Goal: Task Accomplishment & Management: Use online tool/utility

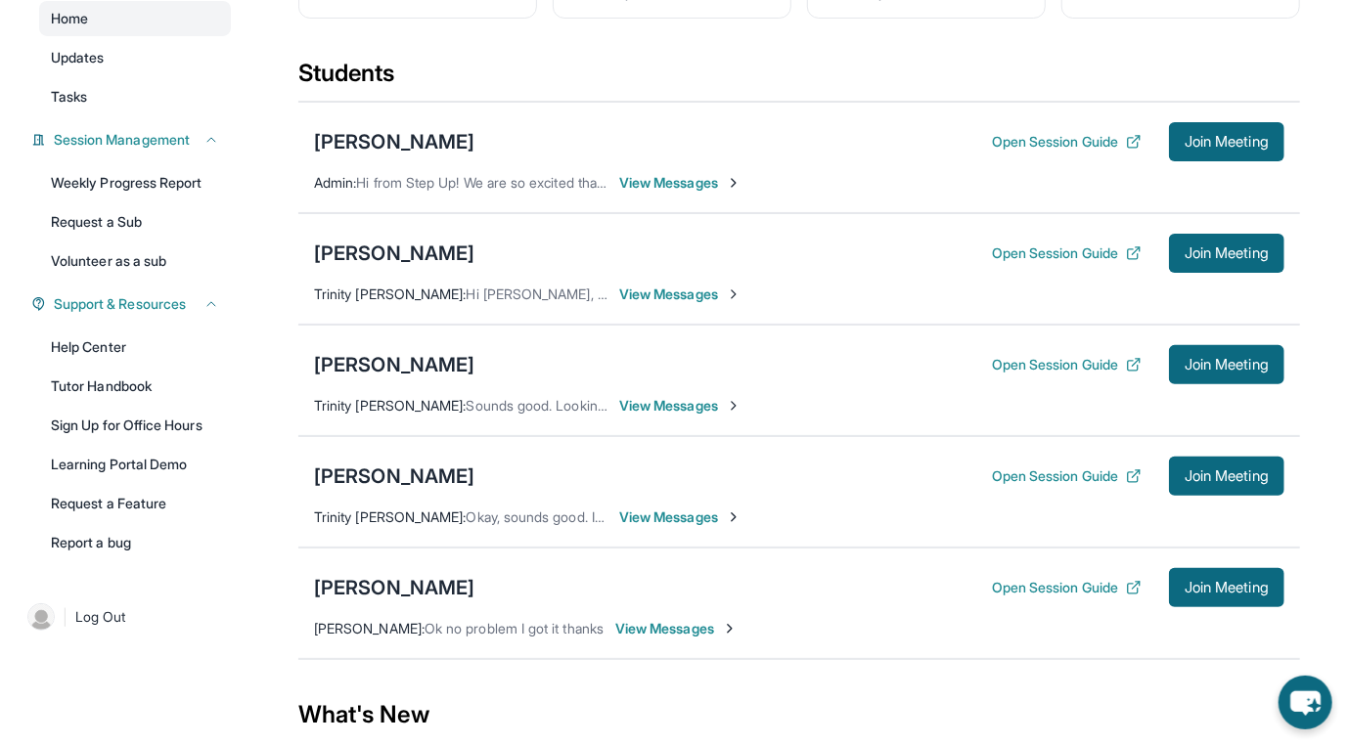
scroll to position [195, 0]
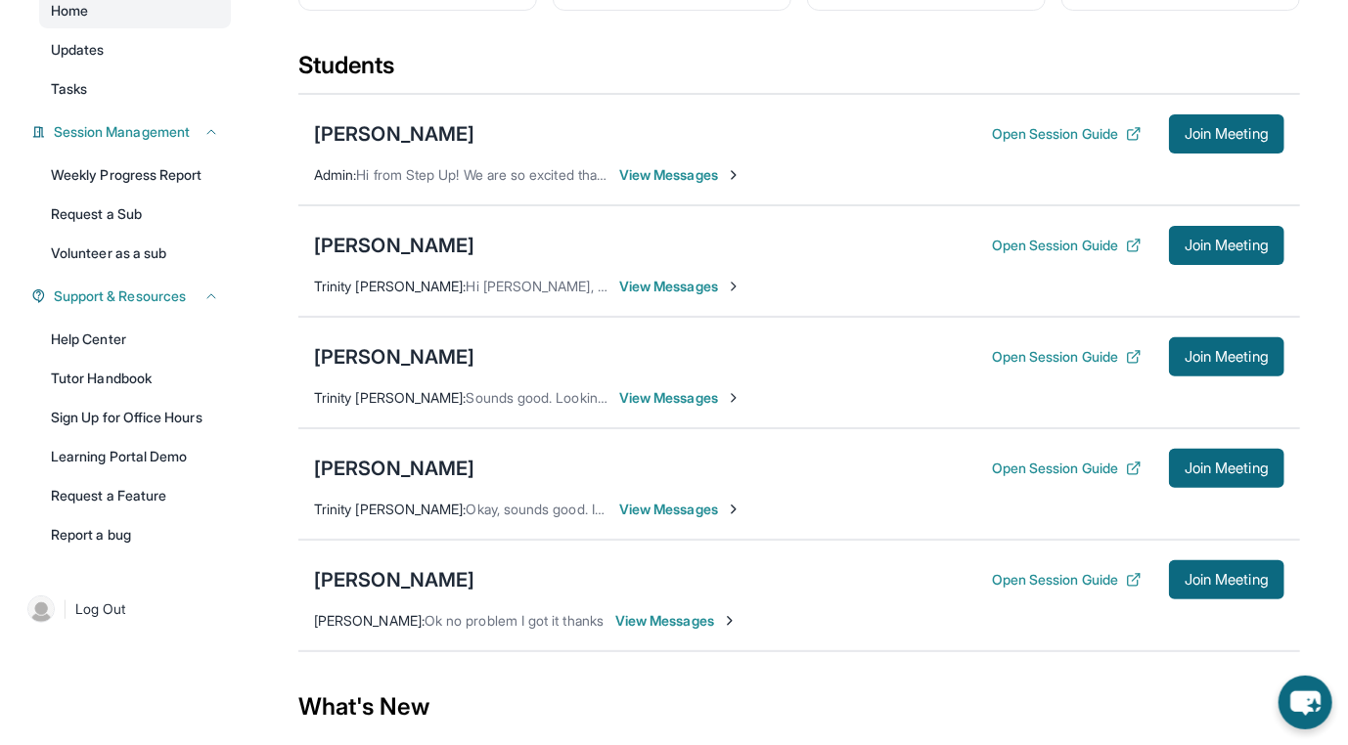
click at [742, 185] on span "View Messages" at bounding box center [680, 175] width 122 height 20
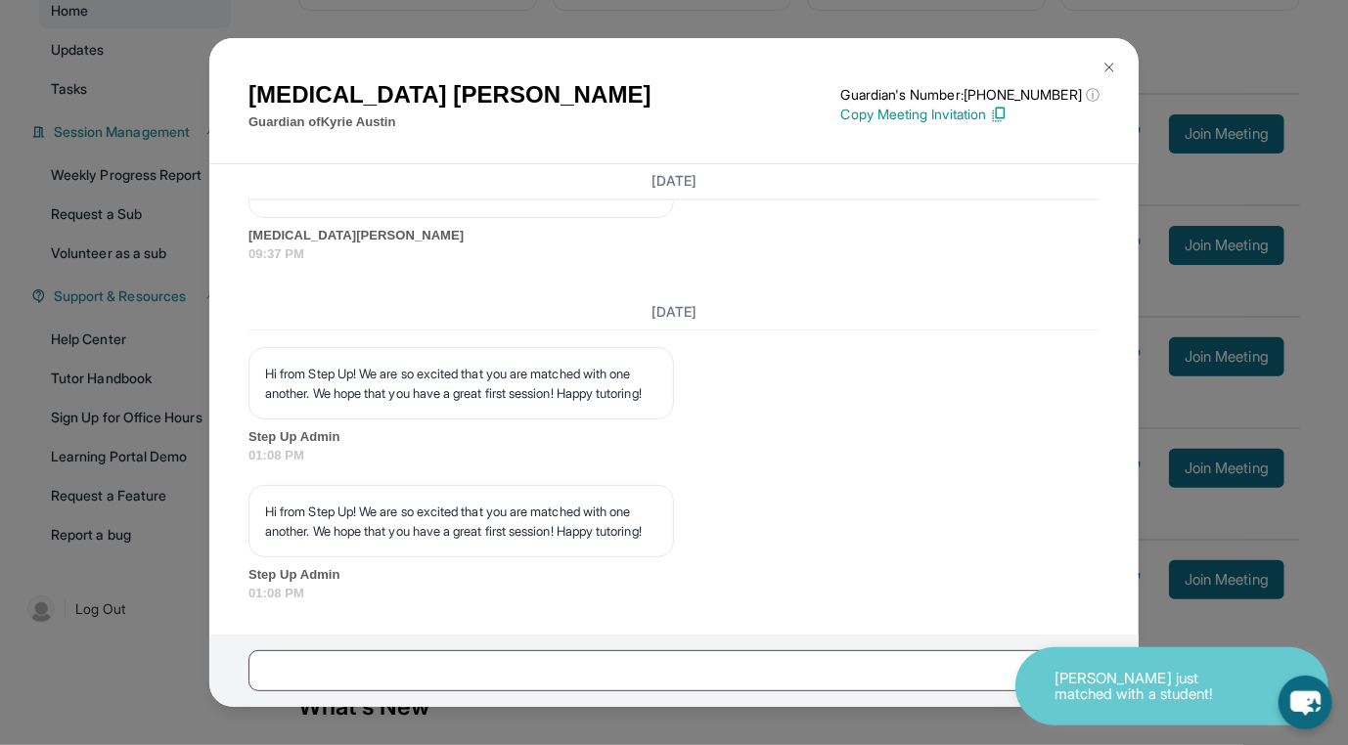
scroll to position [2662, 0]
click at [1114, 59] on button at bounding box center [1109, 67] width 39 height 39
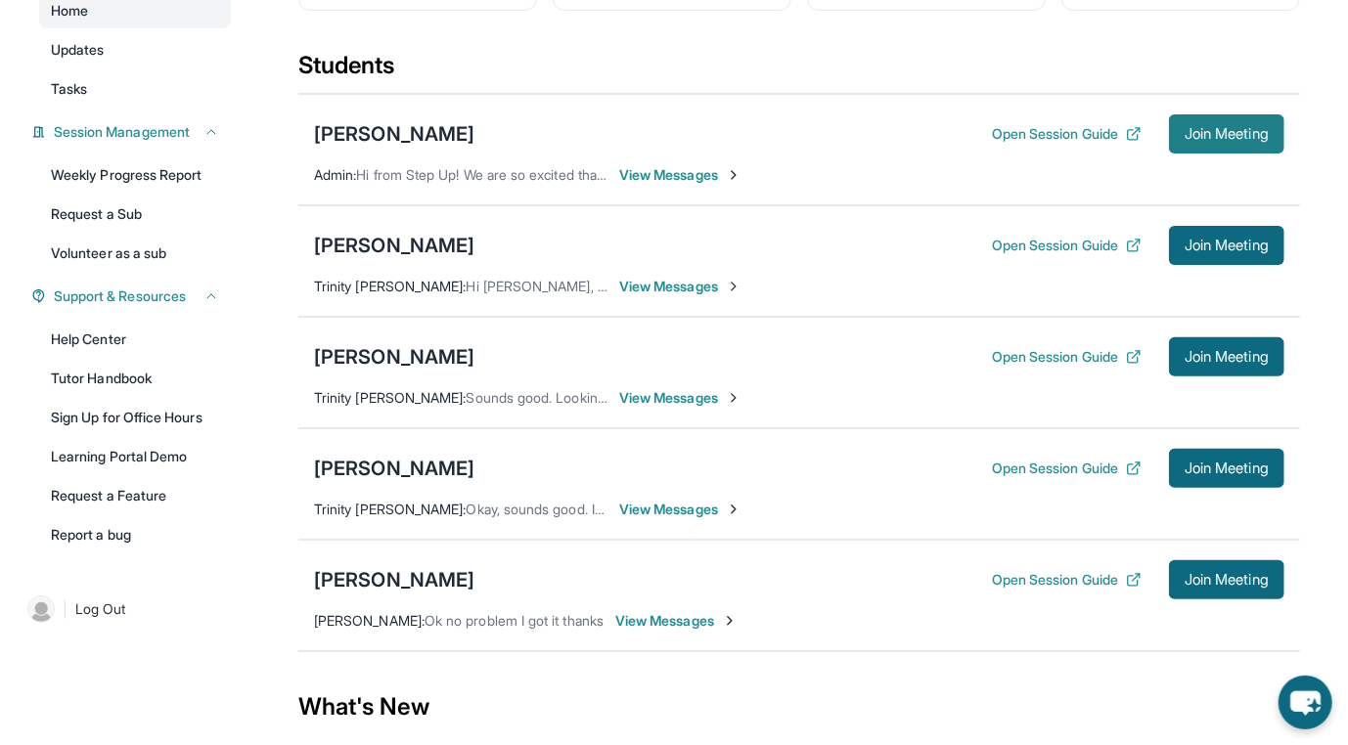
click at [1245, 140] on span "Join Meeting" at bounding box center [1227, 134] width 84 height 12
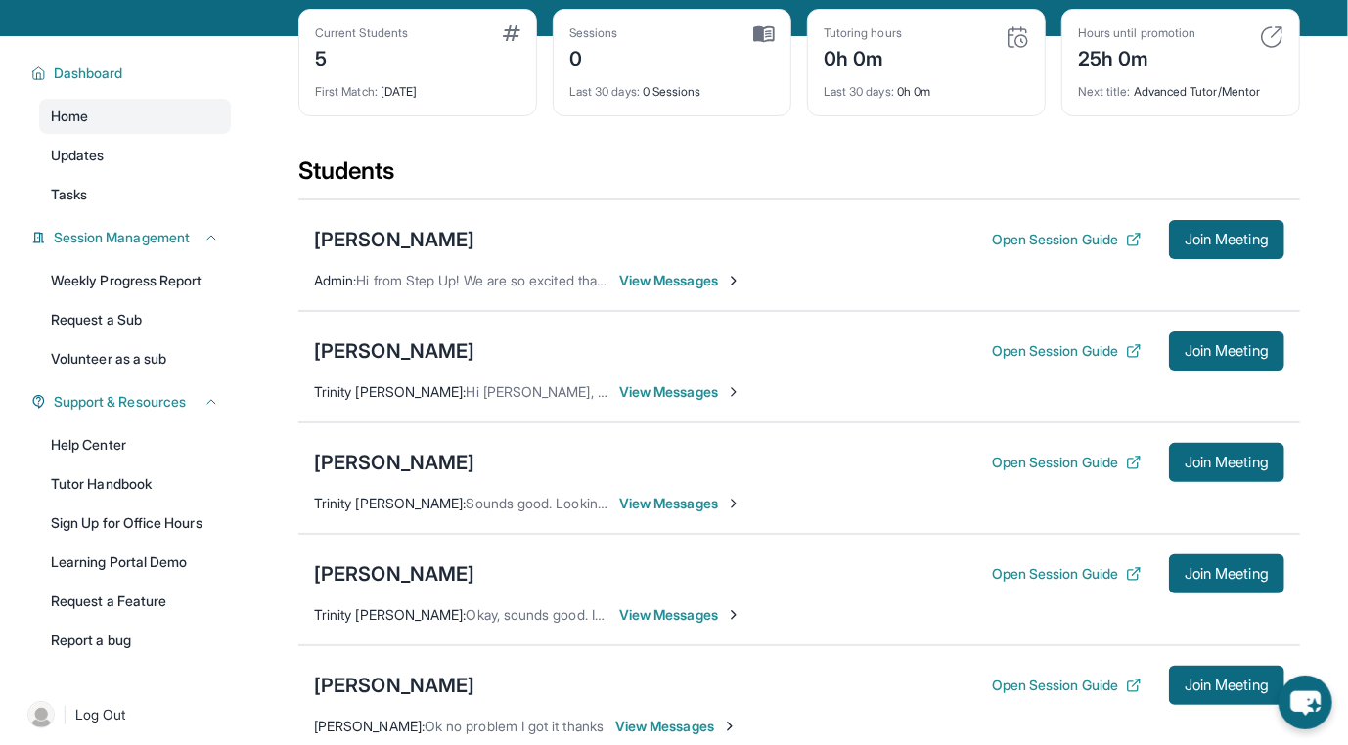
scroll to position [88, 0]
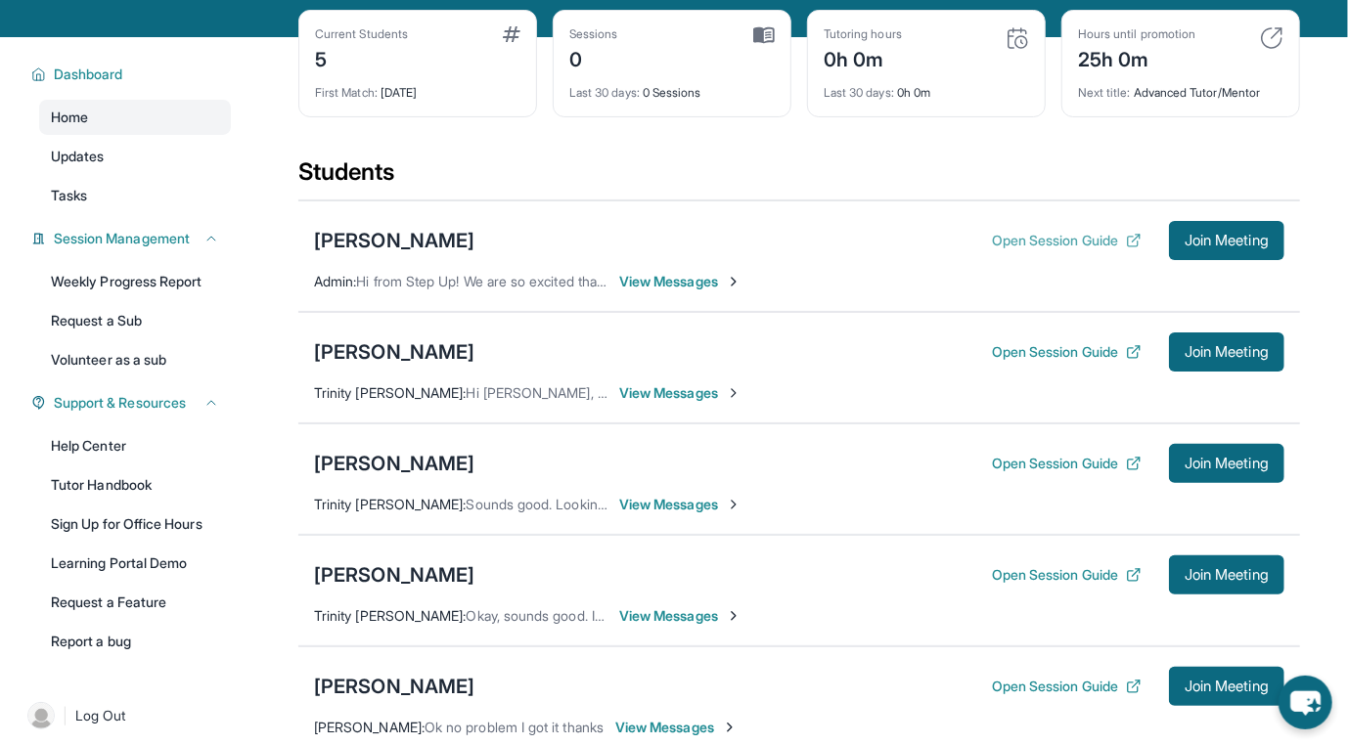
click at [1120, 250] on button "Open Session Guide" at bounding box center [1067, 241] width 150 height 20
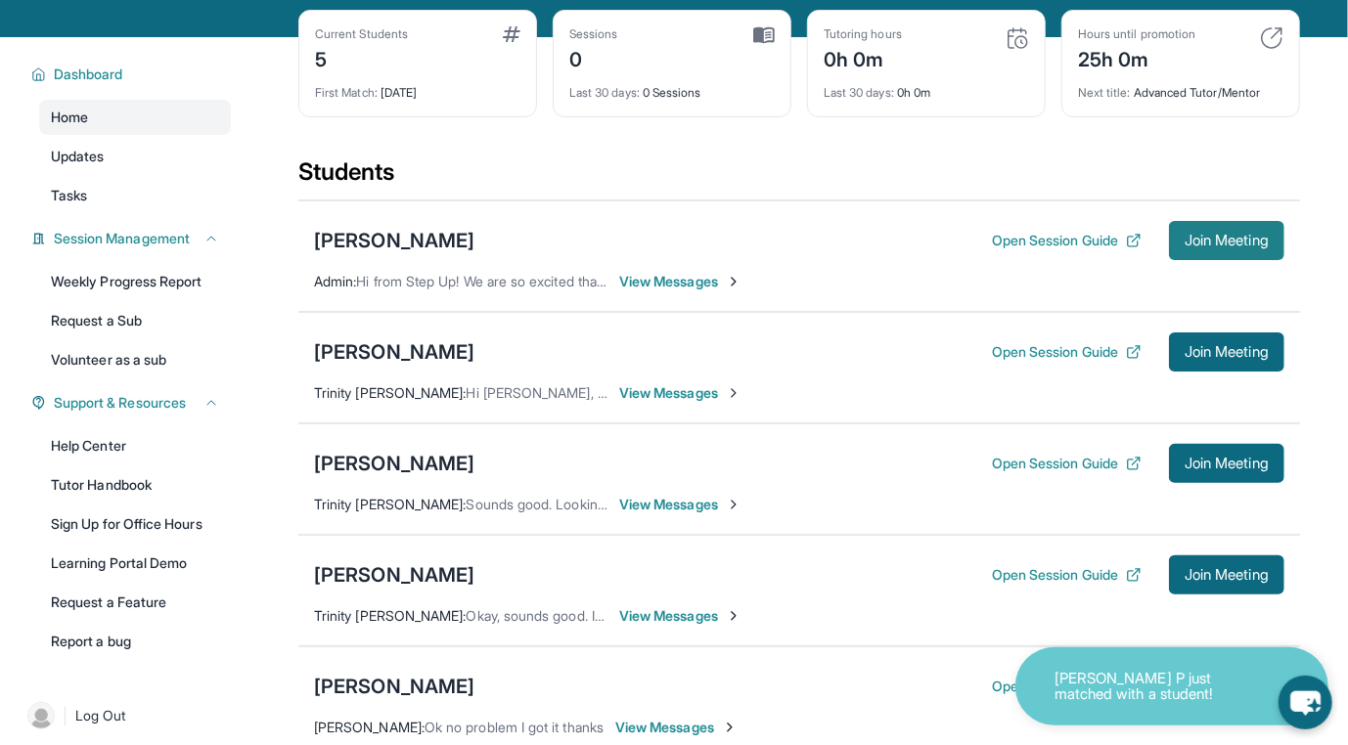
click at [1269, 247] on span "Join Meeting" at bounding box center [1227, 241] width 84 height 12
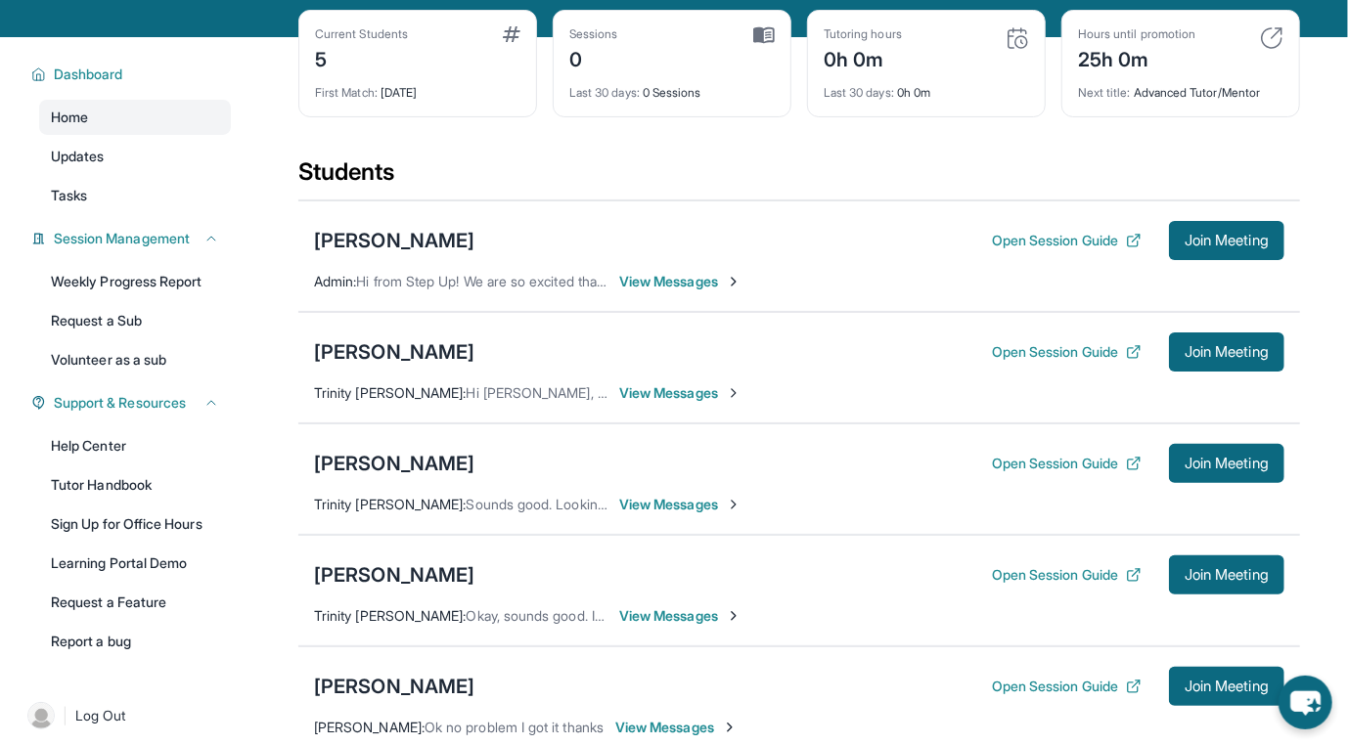
click at [693, 292] on span "View Messages" at bounding box center [680, 282] width 122 height 20
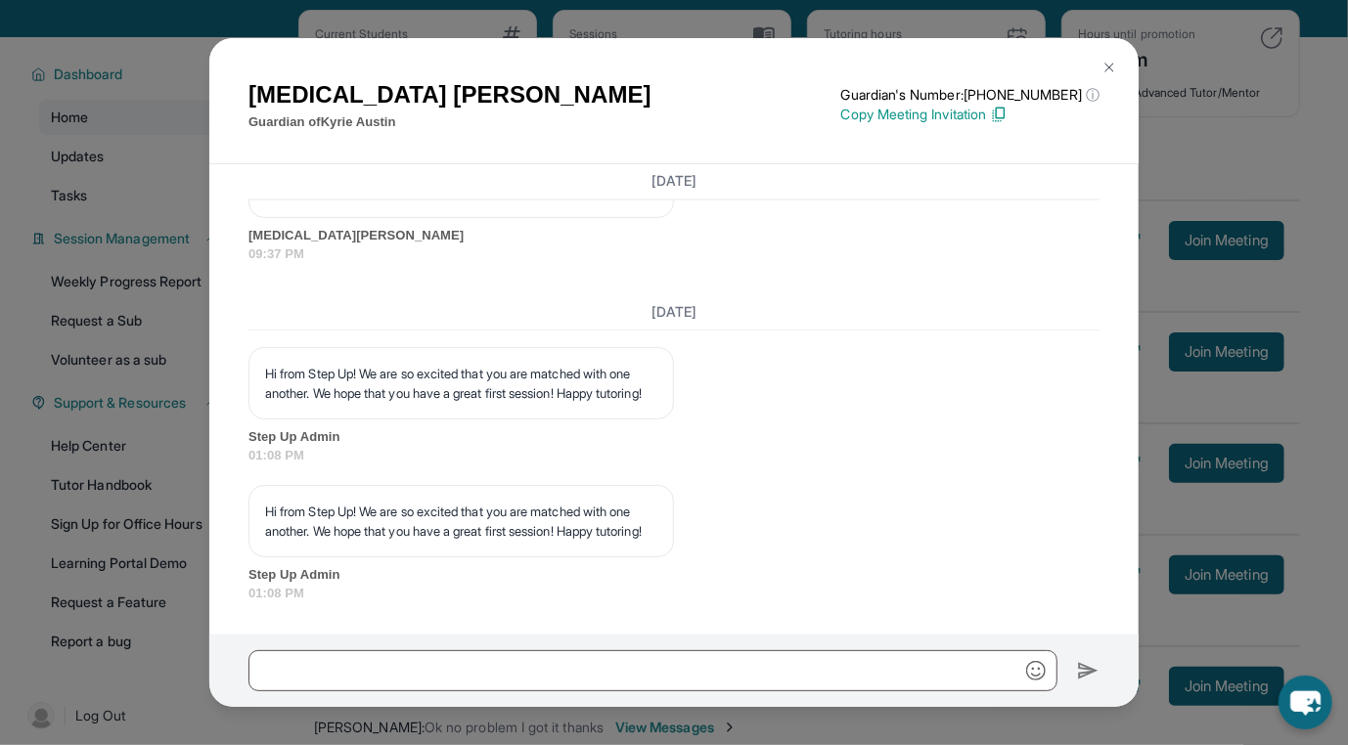
scroll to position [2662, 0]
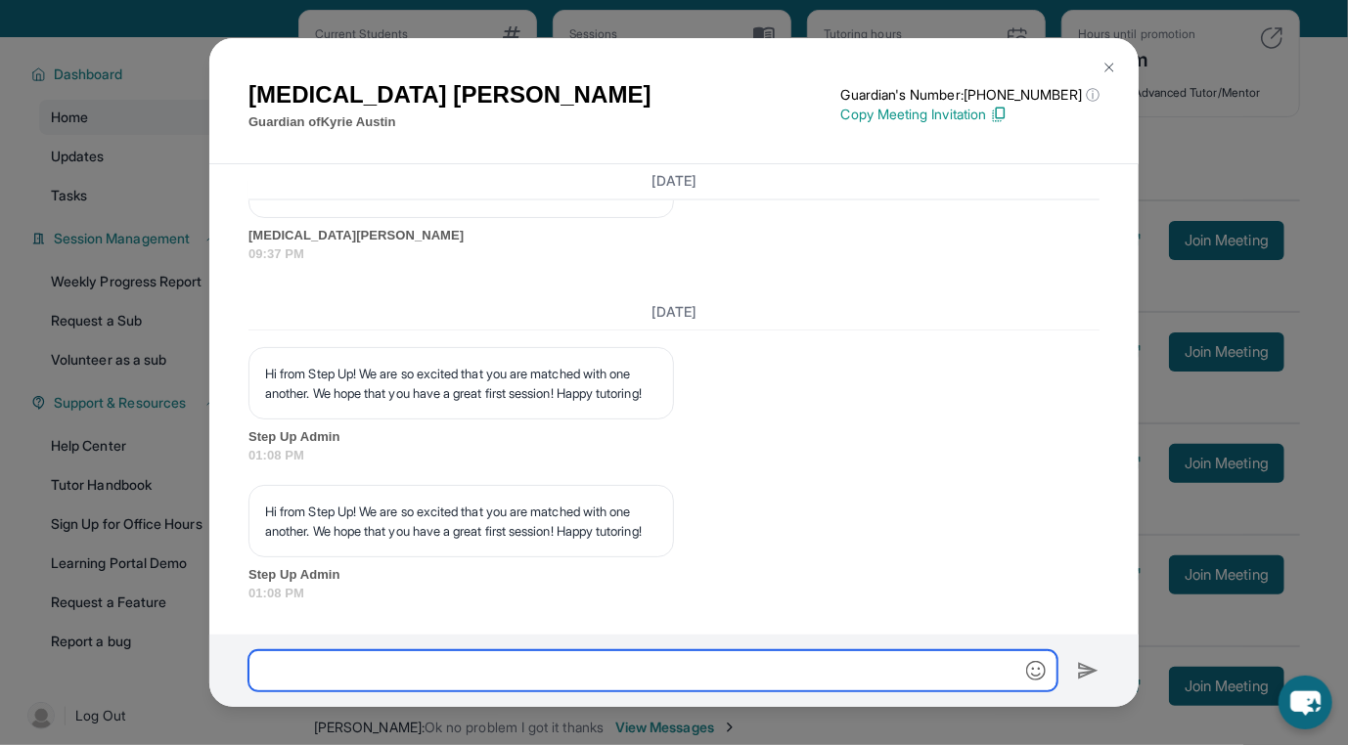
click at [551, 654] on input "text" at bounding box center [652, 671] width 809 height 41
paste input "**********"
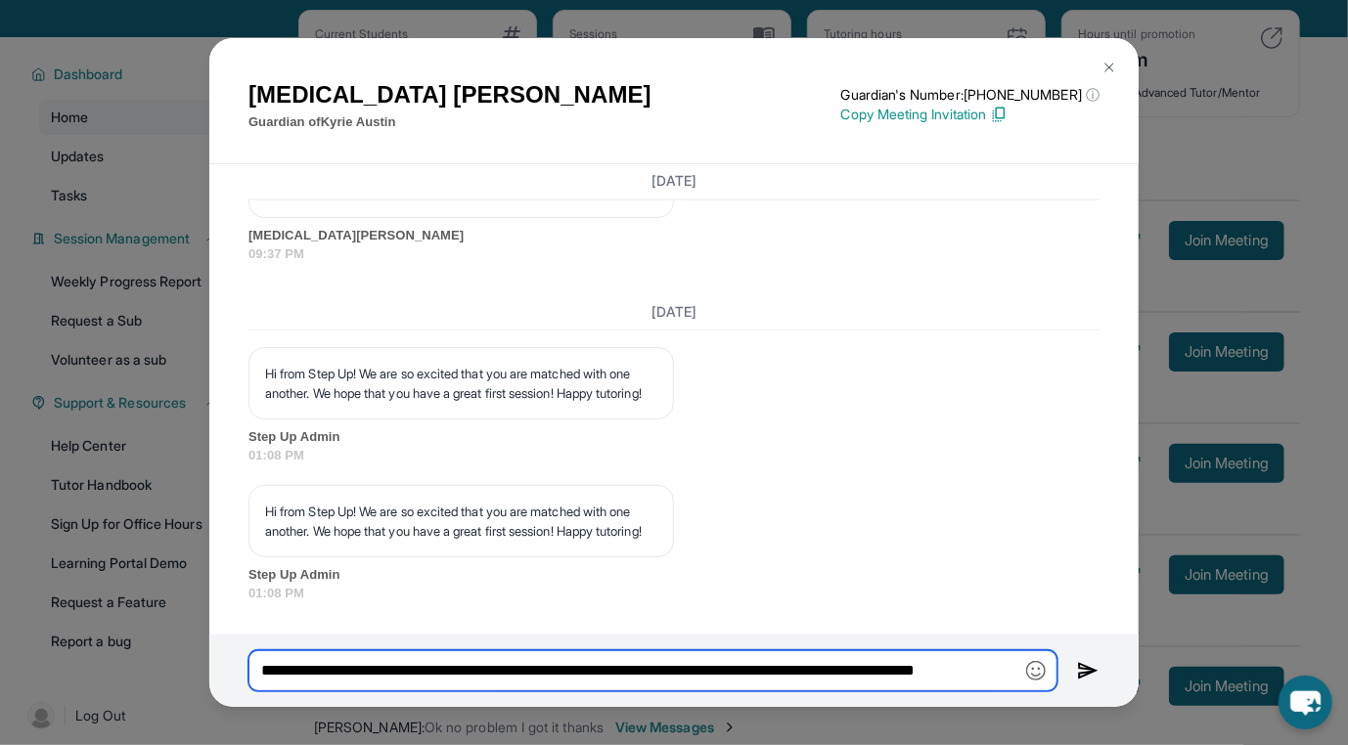
scroll to position [0, 320]
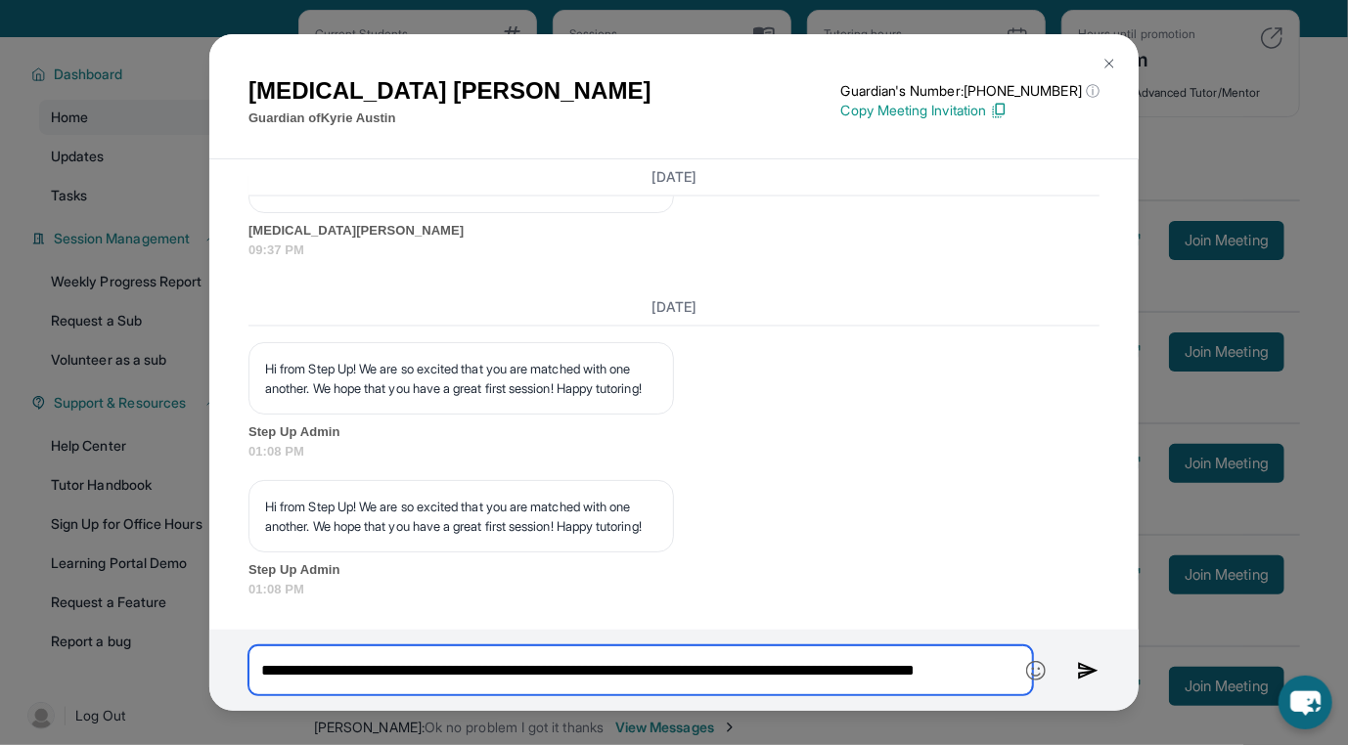
type input "**********"
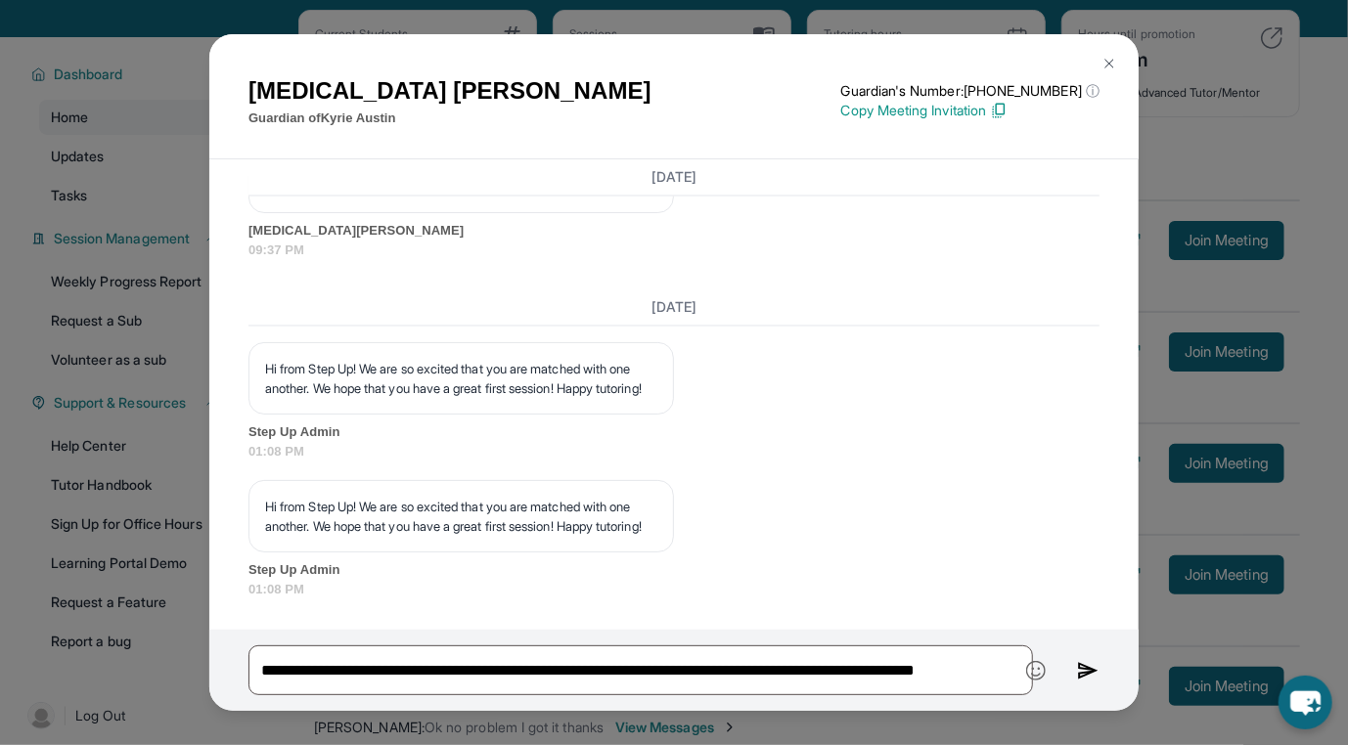
scroll to position [0, 0]
click at [1080, 670] on img at bounding box center [1088, 670] width 23 height 23
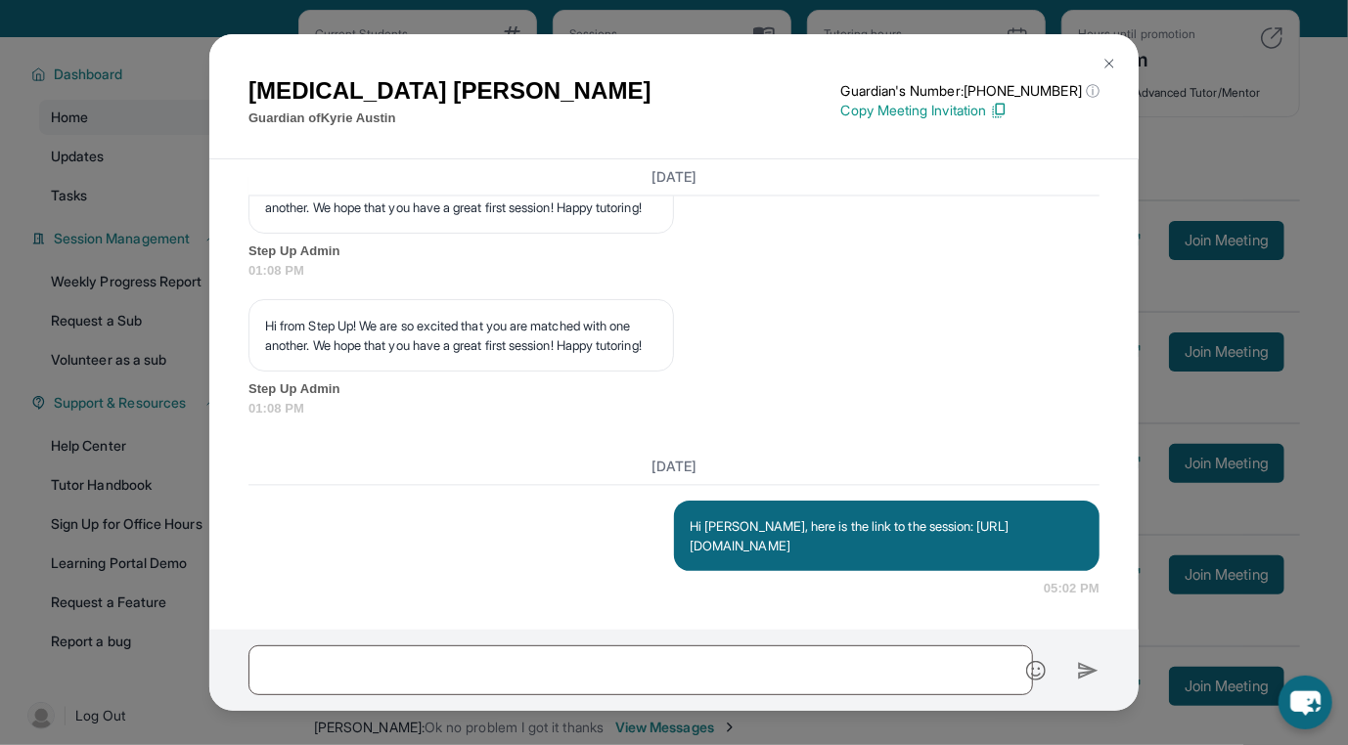
scroll to position [2882, 0]
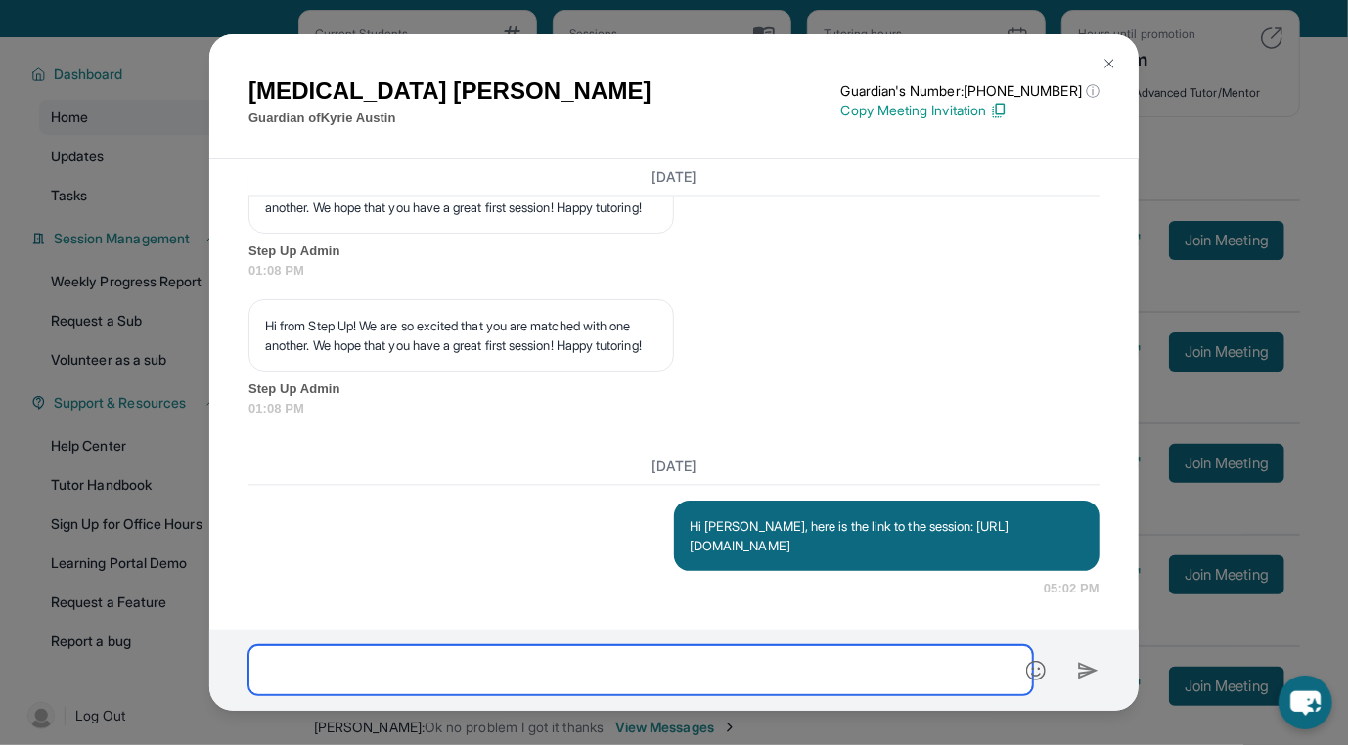
click at [796, 684] on input "text" at bounding box center [640, 671] width 785 height 50
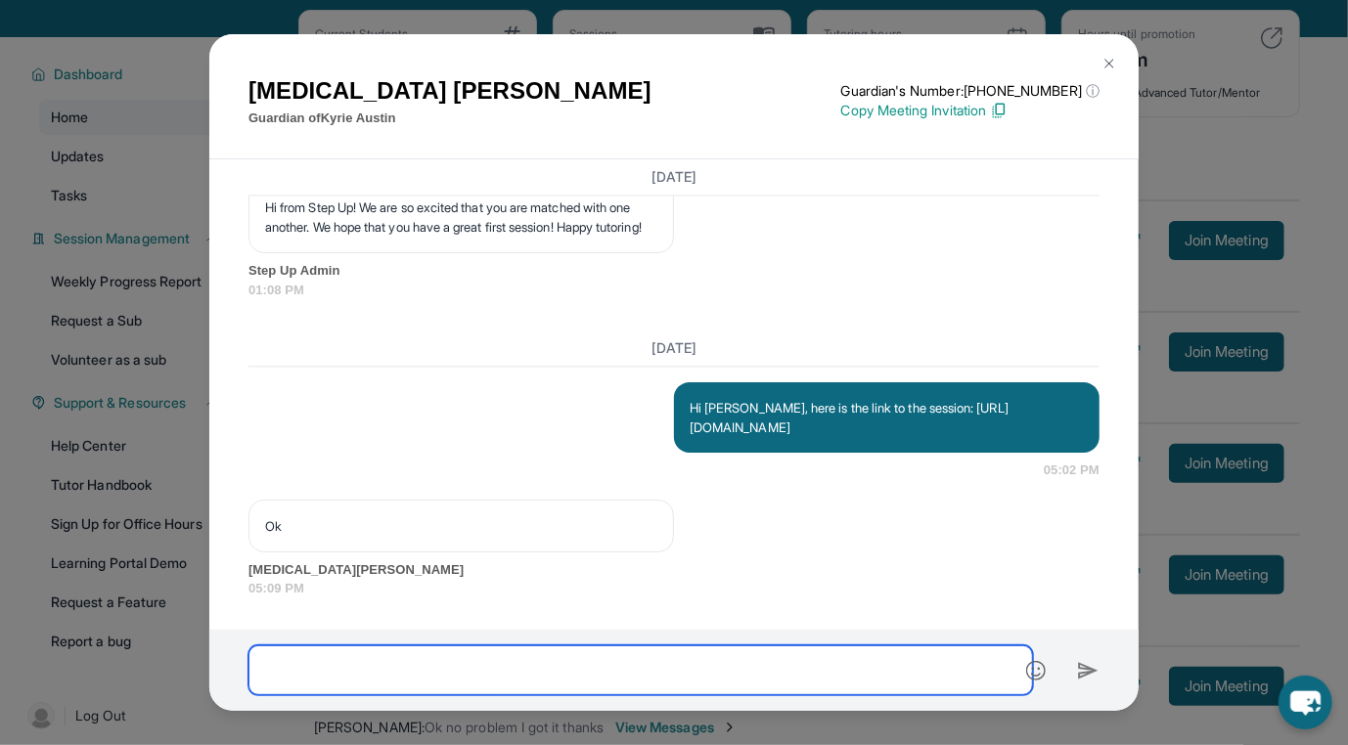
scroll to position [3019, 0]
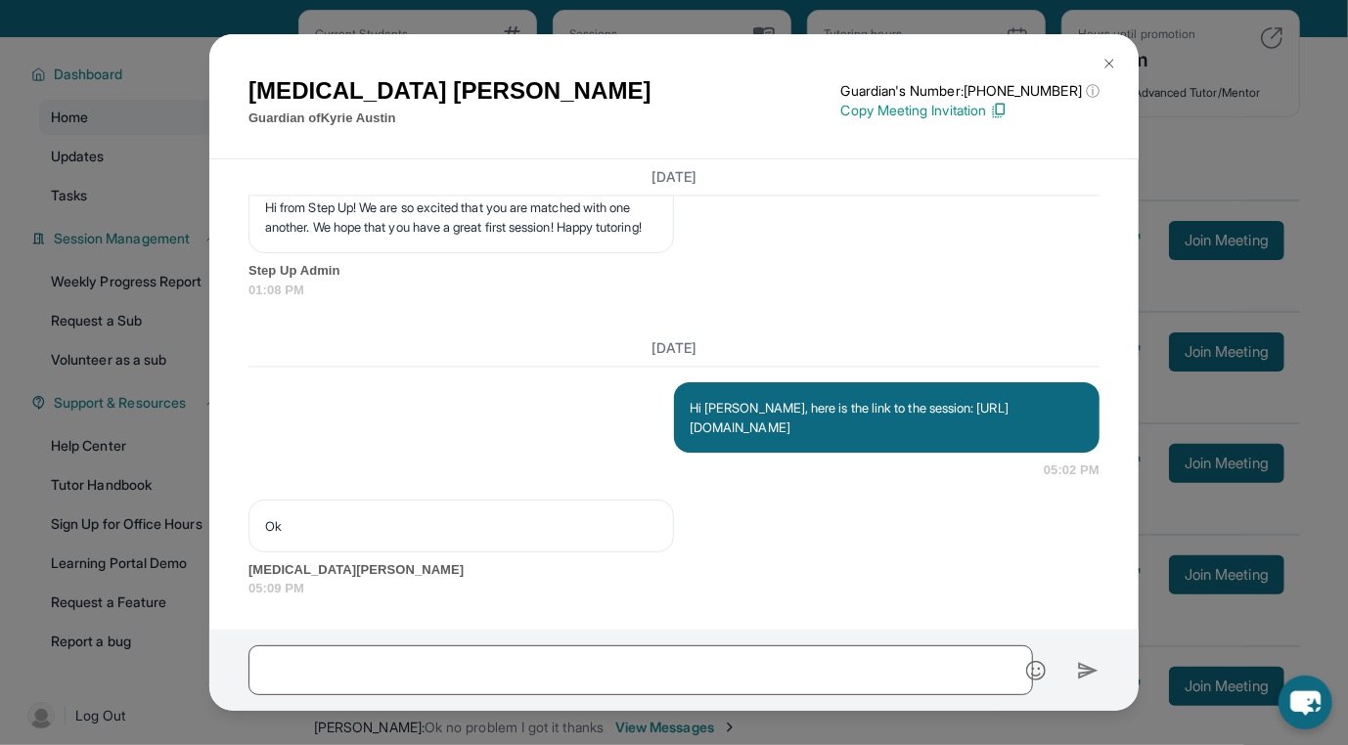
click at [975, 120] on p "Copy Meeting Invitation" at bounding box center [970, 111] width 258 height 20
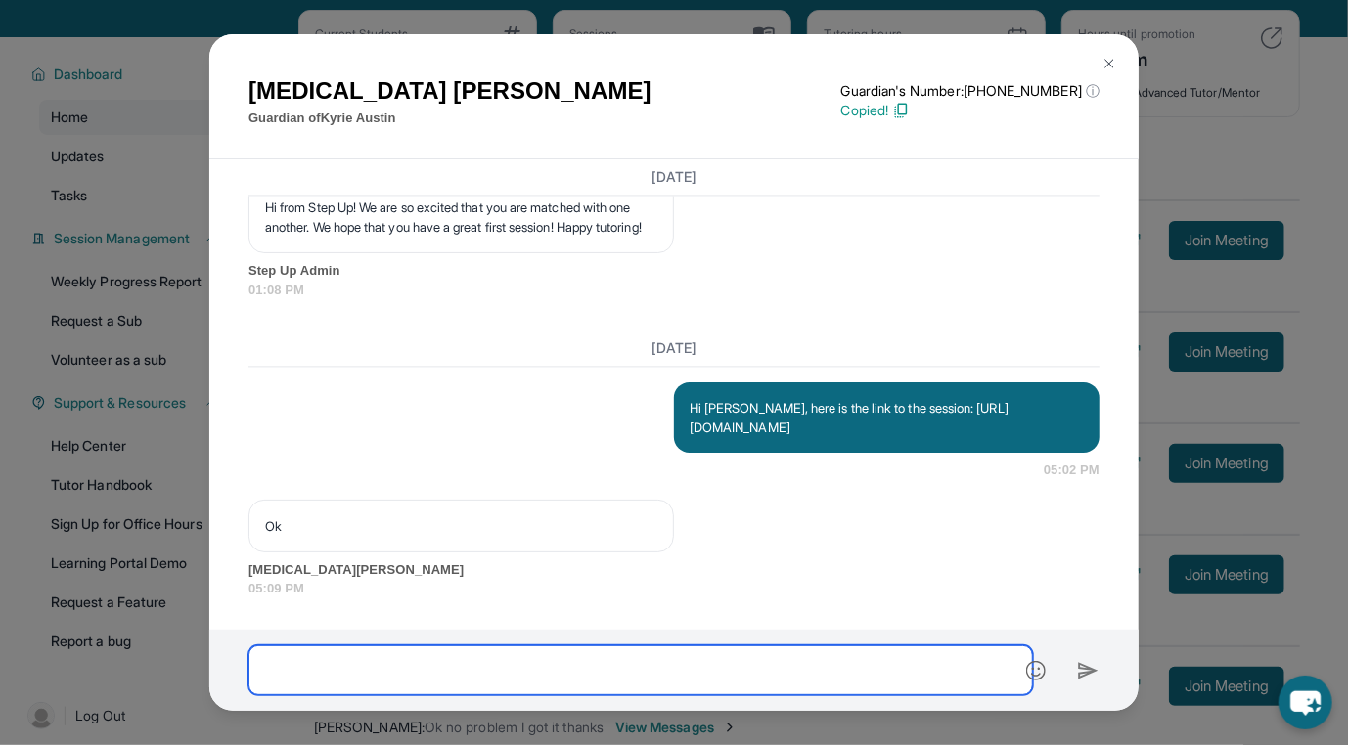
click at [522, 670] on input "text" at bounding box center [640, 671] width 785 height 50
paste input "**********"
type input "**********"
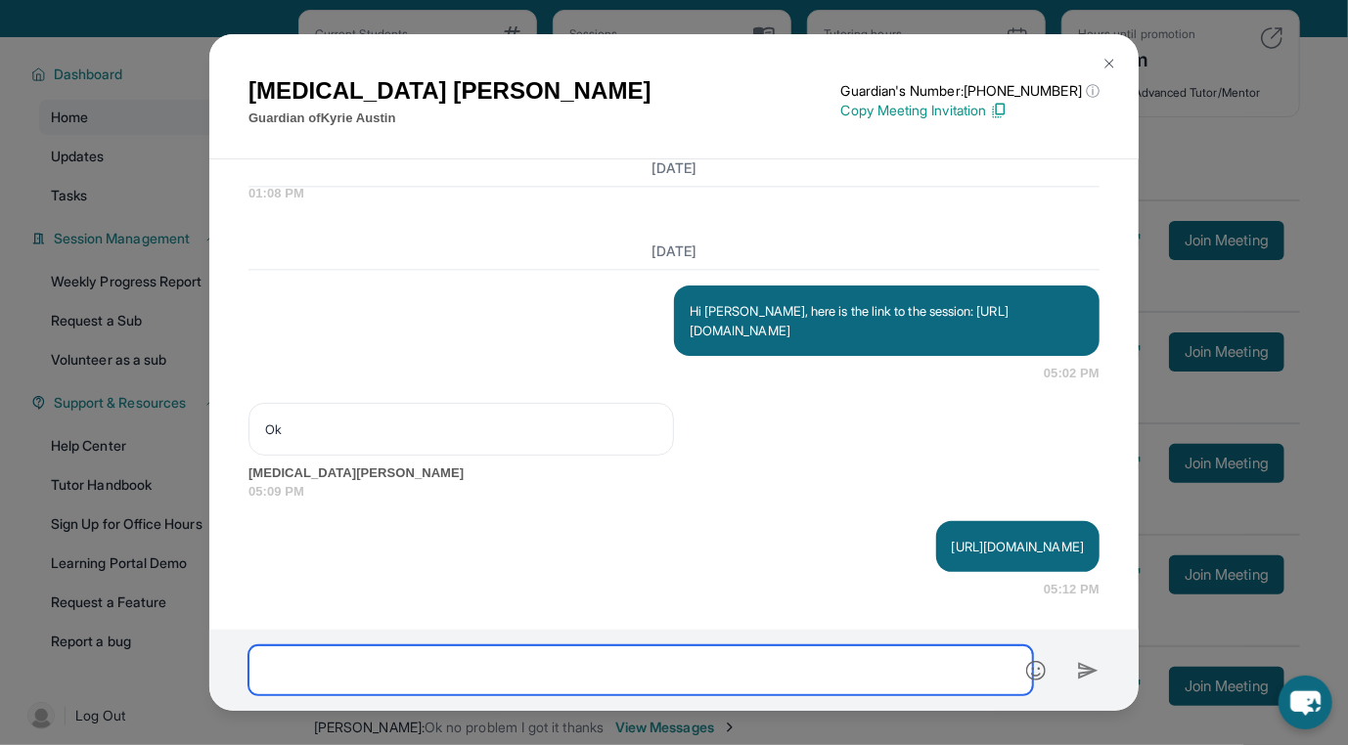
scroll to position [3136, 0]
type input "**********"
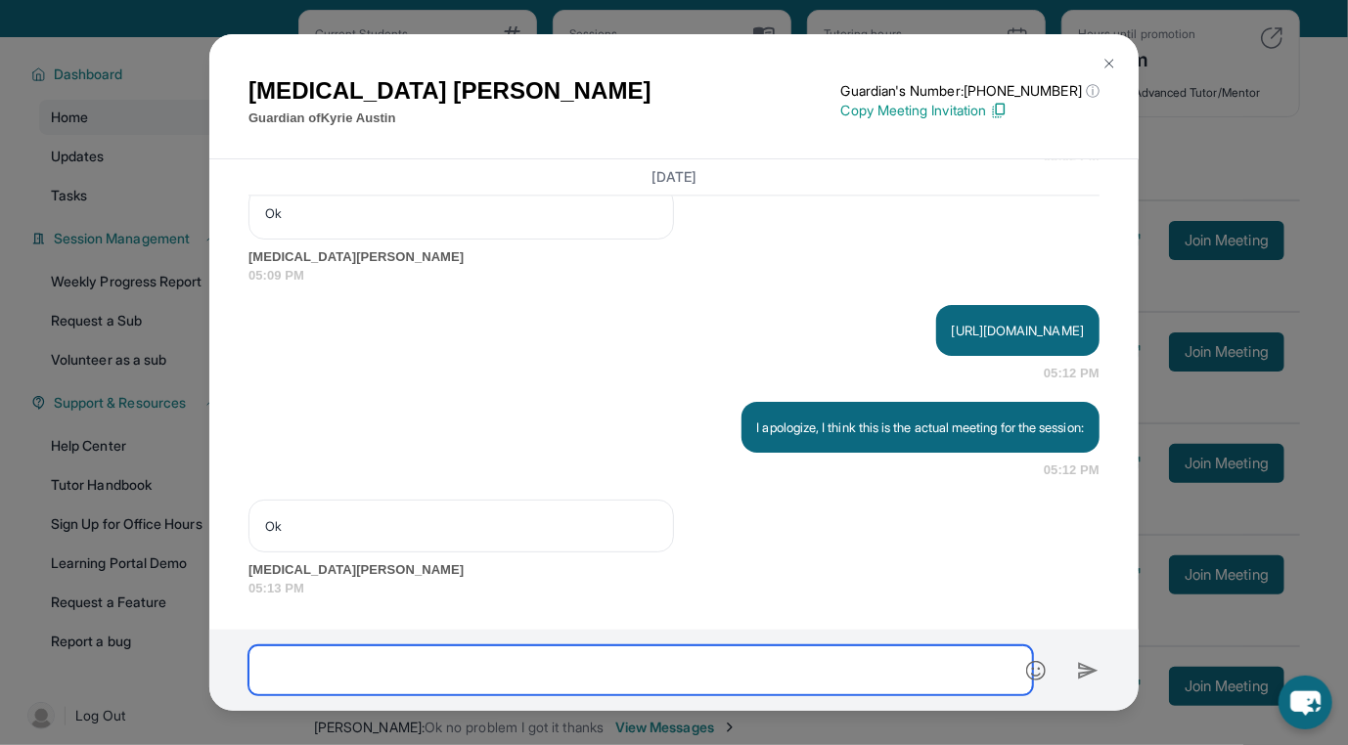
scroll to position [3390, 0]
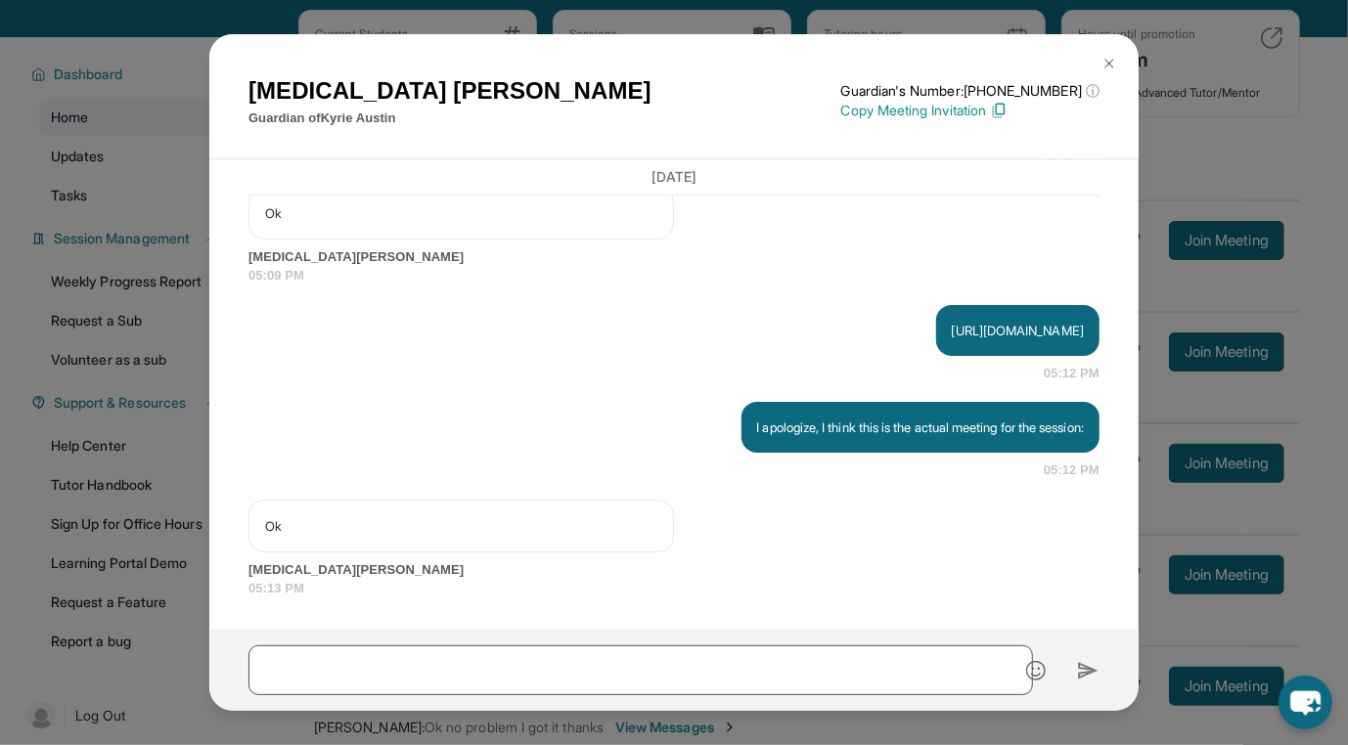
click at [1113, 65] on button at bounding box center [1109, 63] width 39 height 39
